Goal: Navigation & Orientation: Understand site structure

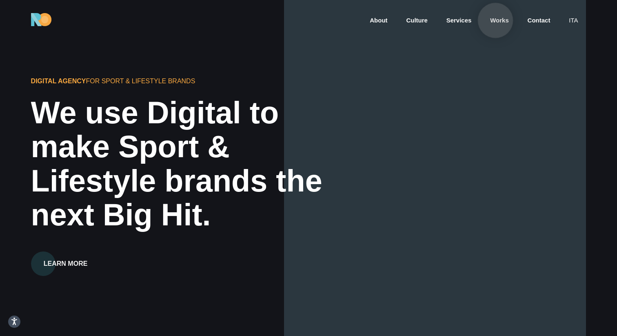
click at [496, 20] on link "Works" at bounding box center [499, 20] width 20 height 9
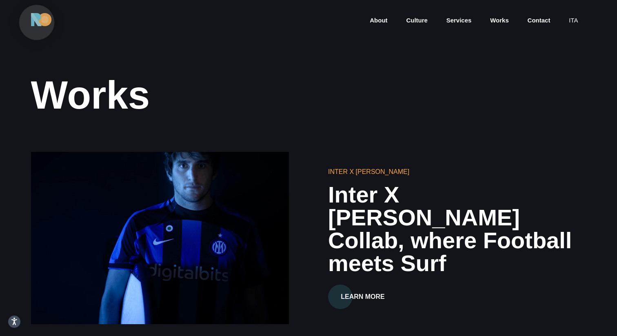
click at [37, 22] on img at bounding box center [41, 19] width 20 height 13
